Goal: Use online tool/utility: Utilize a website feature to perform a specific function

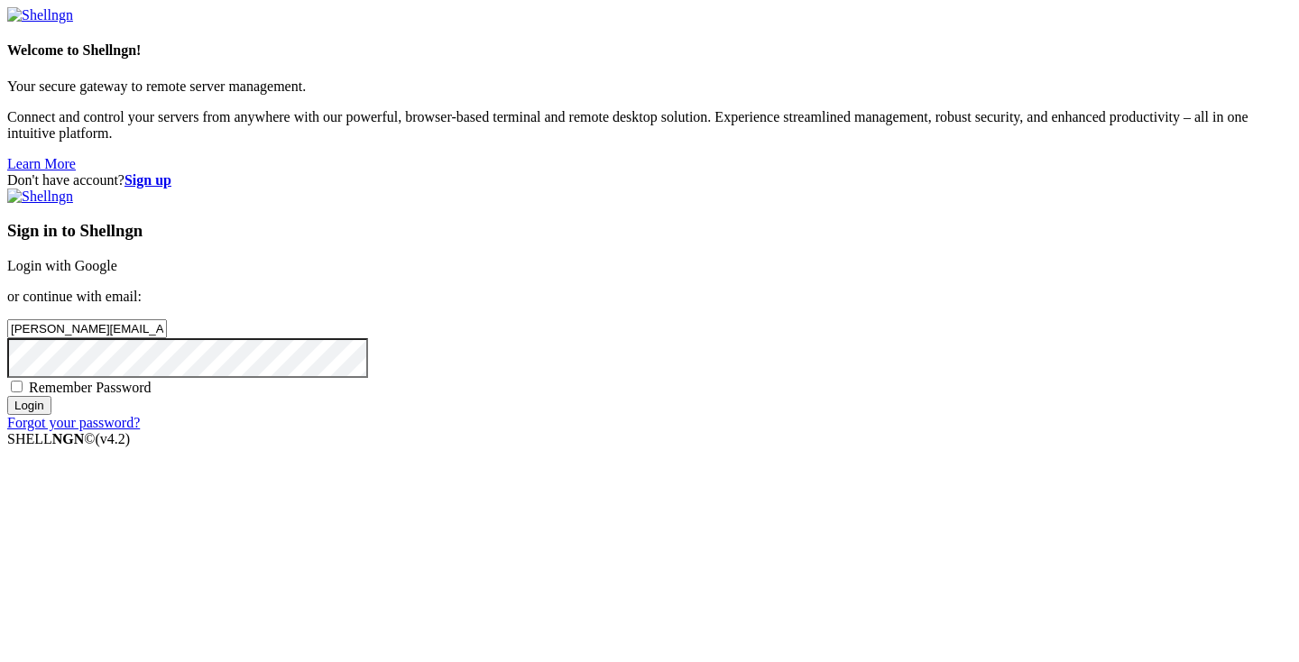
click at [51, 415] on input "Login" at bounding box center [29, 405] width 44 height 19
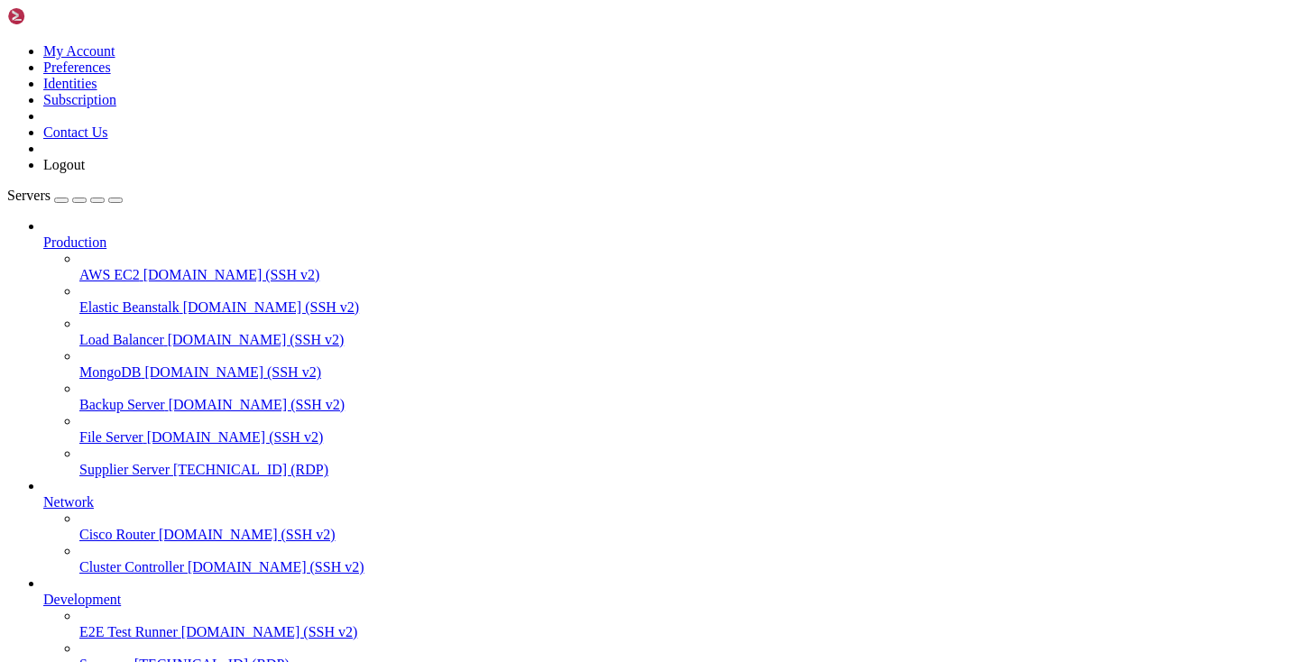
click at [143, 462] on link "Supplier Server [TECHNICAL_ID] (RDP)" at bounding box center [685, 470] width 1212 height 16
click at [140, 462] on span "Supplier Server" at bounding box center [124, 469] width 90 height 15
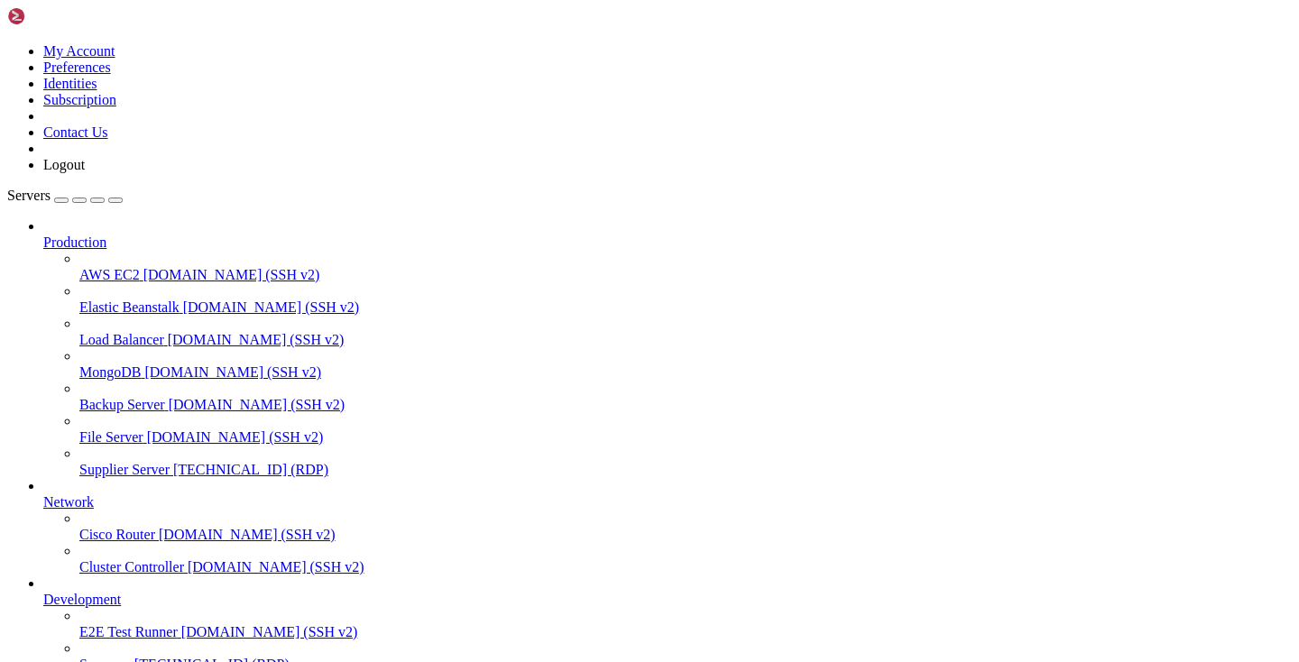
drag, startPoint x: 310, startPoint y: 1248, endPoint x: 207, endPoint y: 1248, distance: 102.8
